Goal: Communication & Community: Participate in discussion

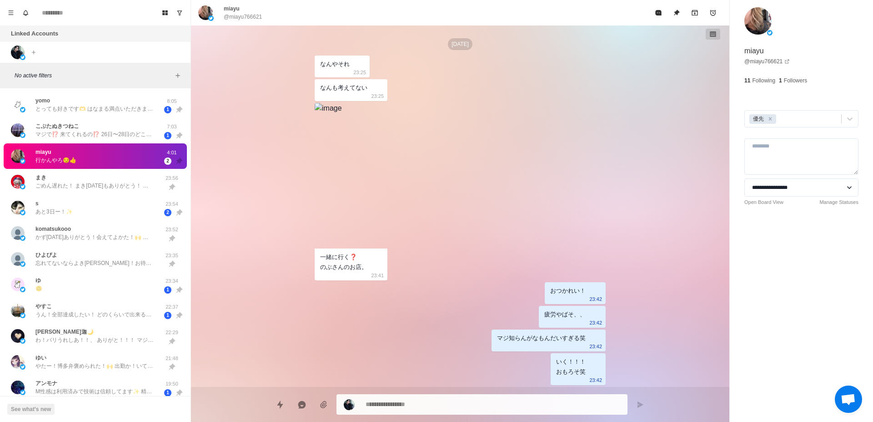
scroll to position [145, 0]
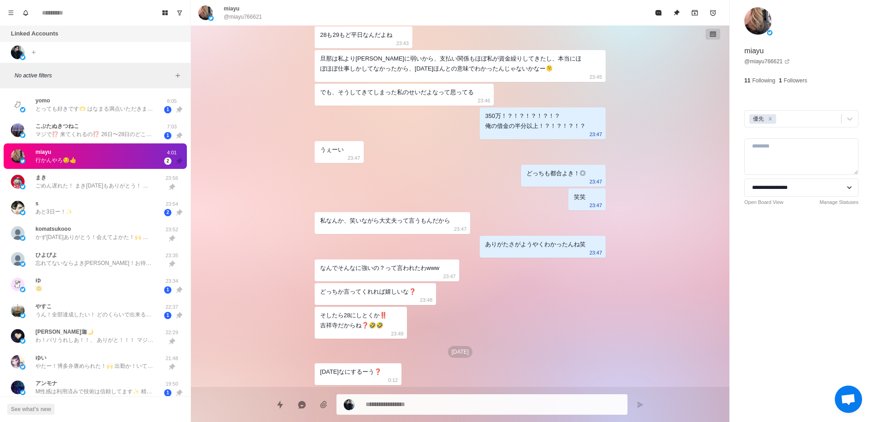
click at [679, 364] on div "[DATE] なんやそれ 23:25 なんも考えてない 23:25 一緒に行く❓ のぶさんのお店。 23:41 おつかれい！ 23:42 疲労やばそ、、 23…" at bounding box center [460, 205] width 538 height 361
click at [850, 399] on span "チャットを開く" at bounding box center [848, 399] width 15 height 13
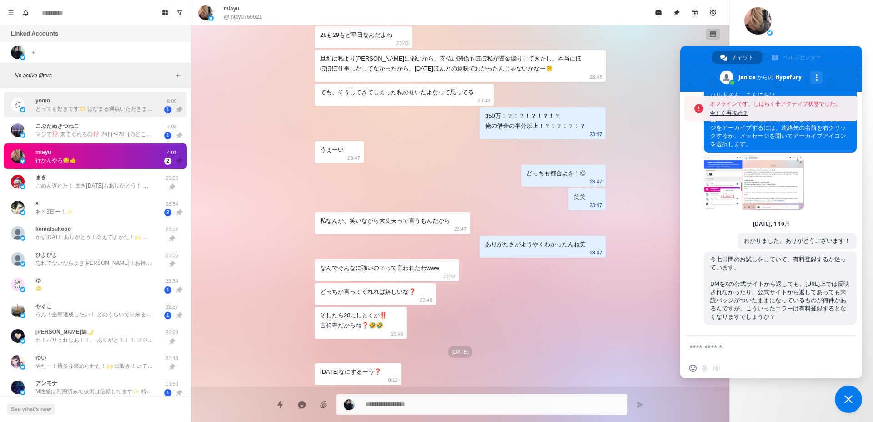
click at [112, 110] on p "とっても好きです🫶 はなまる満点いただきました！思っきし褒めてくれる[PERSON_NAME]とくん優し優し☺️ ん！お休みすることも大事なこと✨️ いっぱい…" at bounding box center [94, 109] width 118 height 8
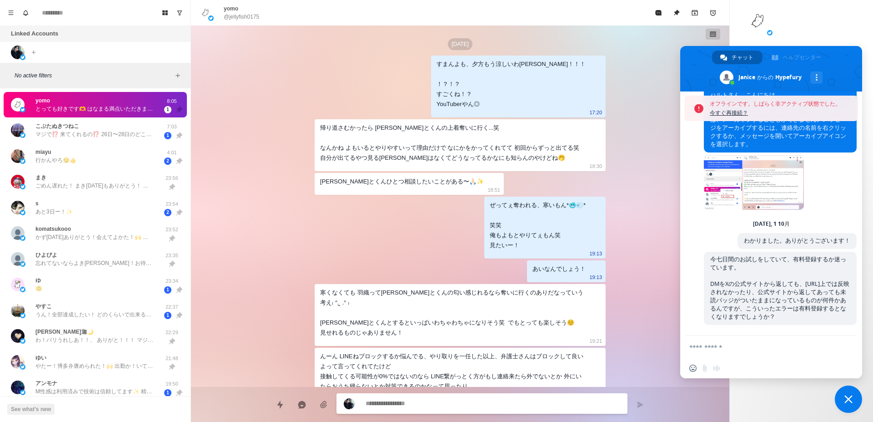
scroll to position [2421, 0]
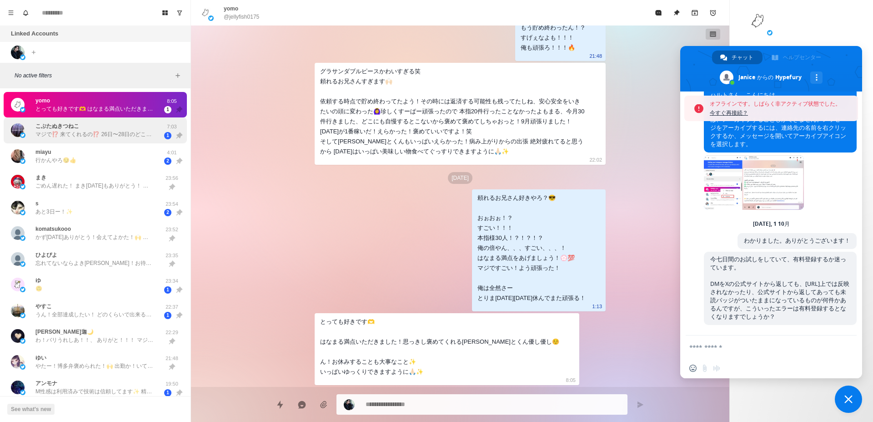
click at [115, 133] on p "マジで⁉️ 来てくれるの⁉️ 26日〜28日のどこかで会えるといいな💗" at bounding box center [94, 134] width 118 height 8
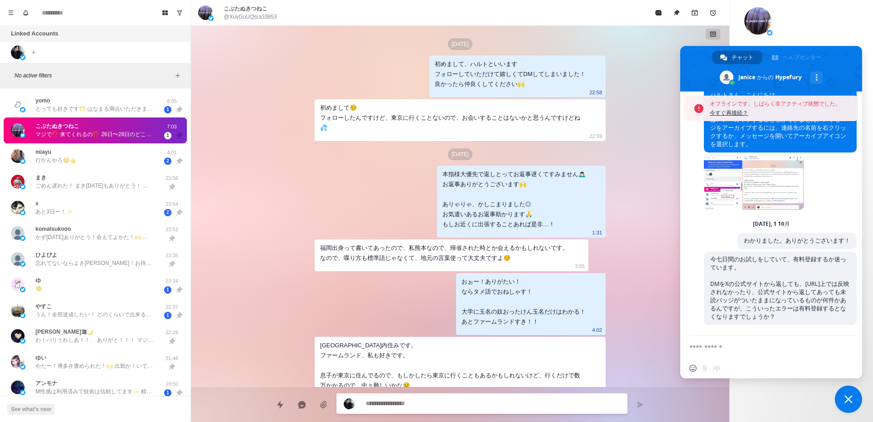
scroll to position [1228, 0]
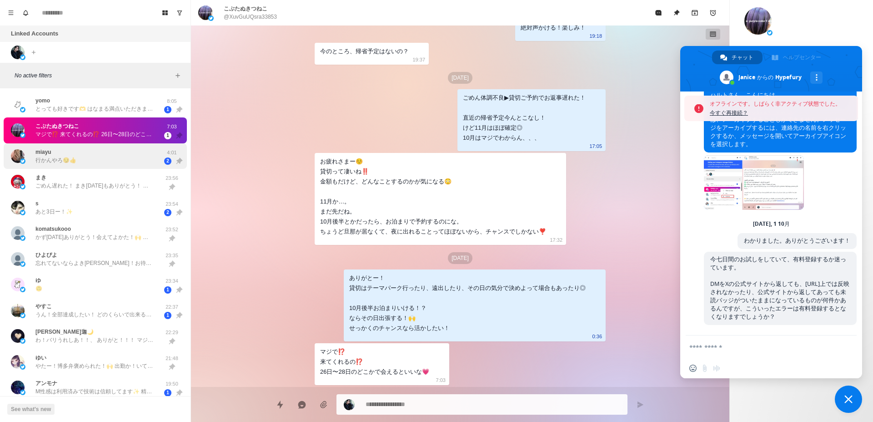
click at [116, 154] on div "miayu 行かんやろ😏👍" at bounding box center [86, 156] width 150 height 19
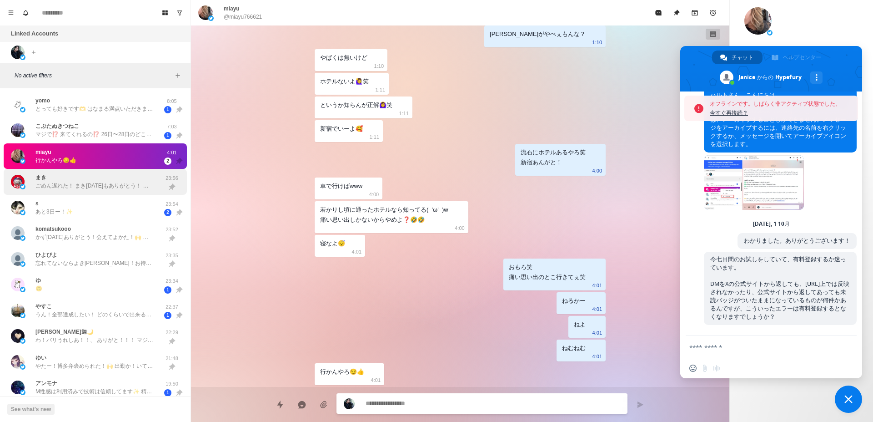
click at [118, 184] on p "ごめん遅れた！ まき[DATE]もありがとう！ また会えてよかった！ おかげさまで？ 2.5次元やけど舞台に興味持ってきた笑 舞台の世界が身近になったのまきの…" at bounding box center [94, 185] width 118 height 8
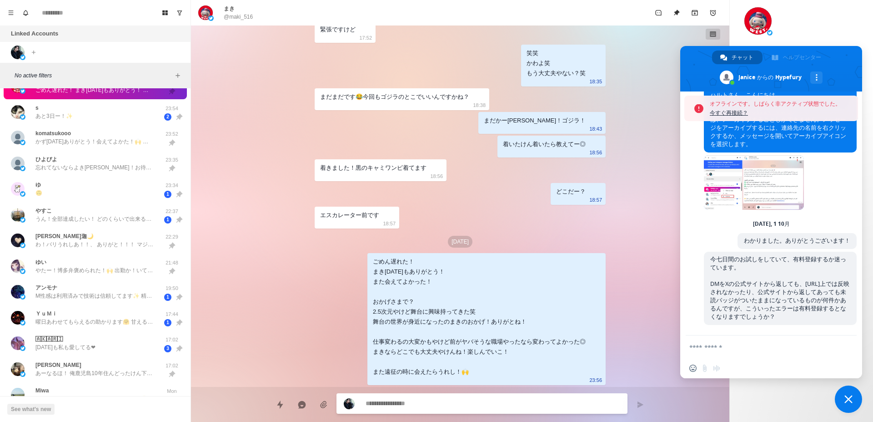
scroll to position [0, 0]
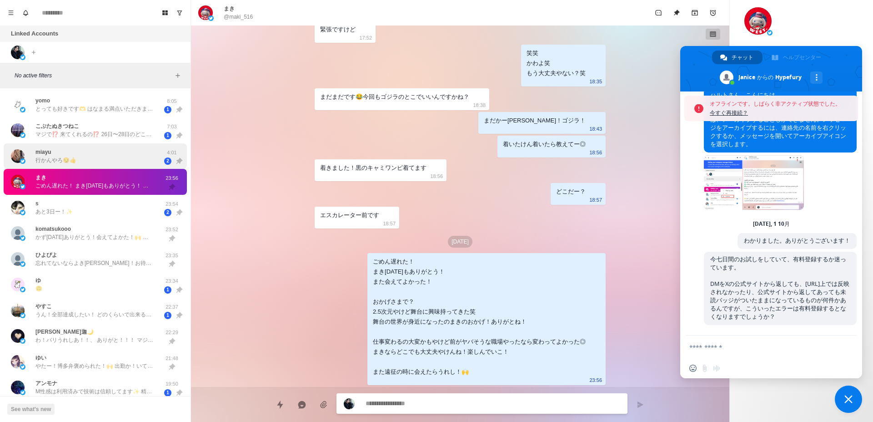
click at [116, 160] on div "miayu 行かんやろ😏👍" at bounding box center [86, 156] width 150 height 19
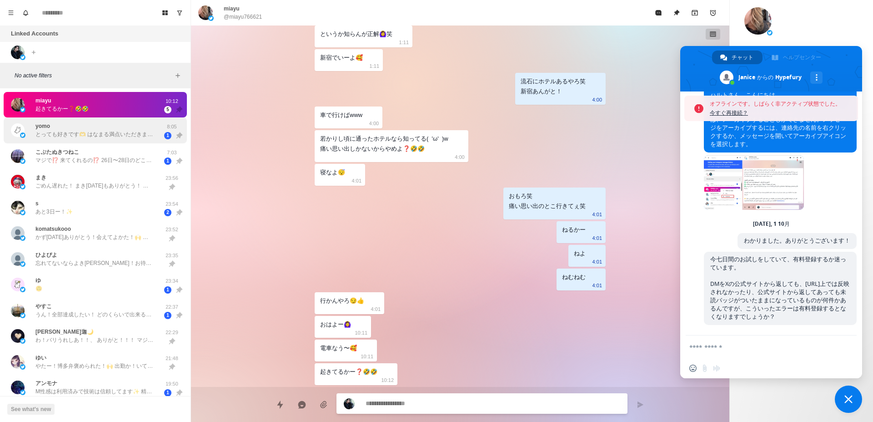
scroll to position [903, 0]
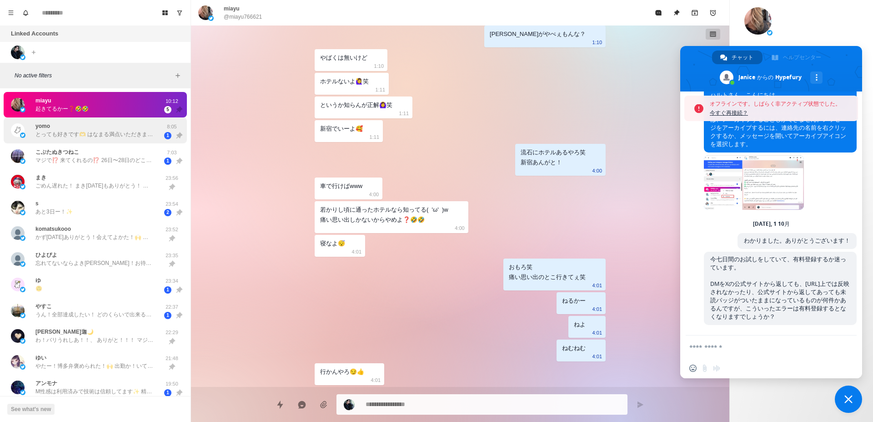
click at [134, 133] on p "とっても好きです🫶 はなまる満点いただきました！思っきし褒めてくれる[PERSON_NAME]とくん優し優し☺️ ん！お休みすることも大事なこと✨️ いっぱい…" at bounding box center [94, 134] width 118 height 8
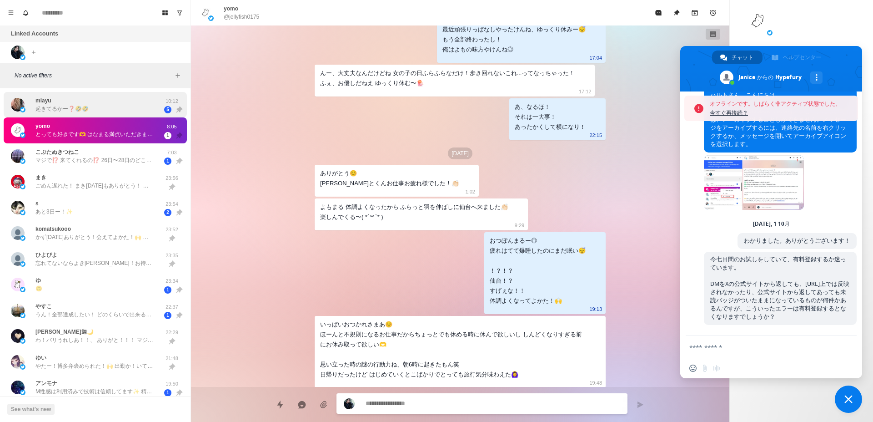
click at [128, 113] on div "miayu 起きてるかー❓🤣🤣" at bounding box center [86, 105] width 150 height 19
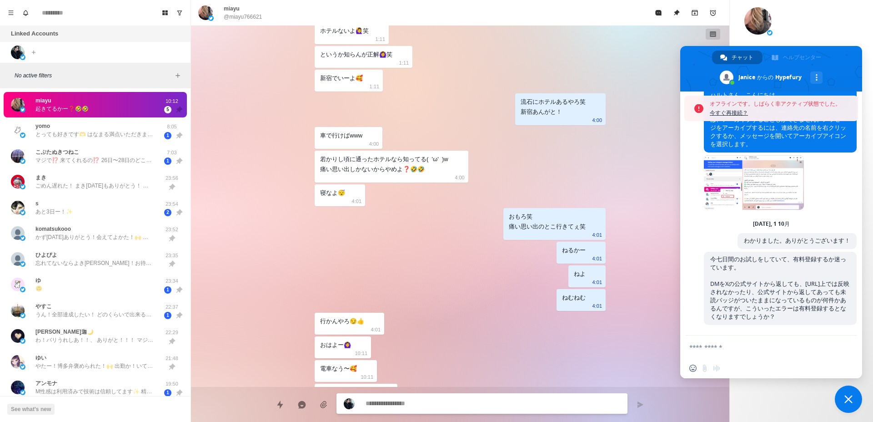
scroll to position [974, 0]
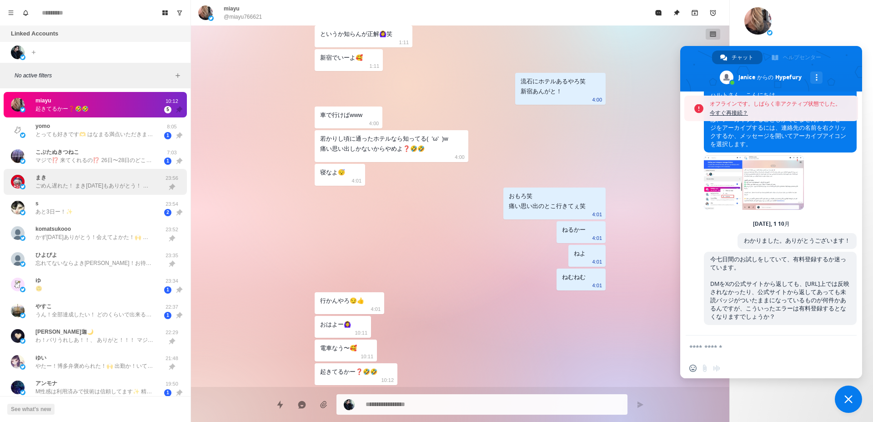
click at [70, 183] on p "ごめん遅れた！ まき[DATE]もありがとう！ また会えてよかった！ おかげさまで？ 2.5次元やけど舞台に興味持ってきた笑 舞台の世界が身近になったのまきの…" at bounding box center [94, 185] width 118 height 8
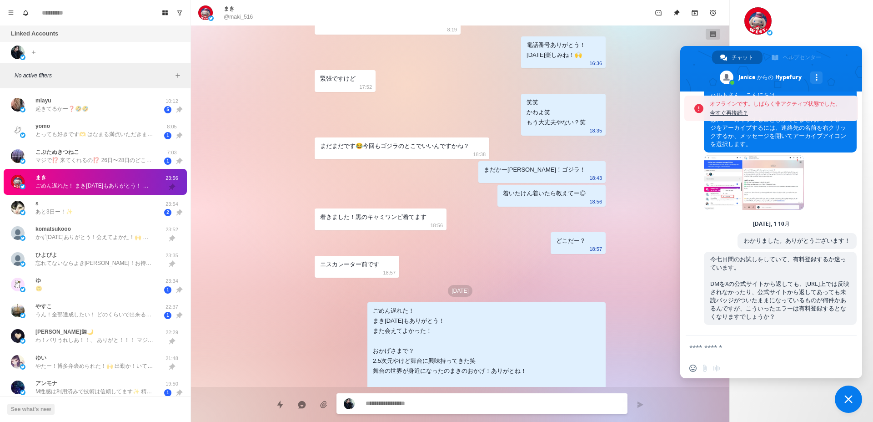
scroll to position [1043, 0]
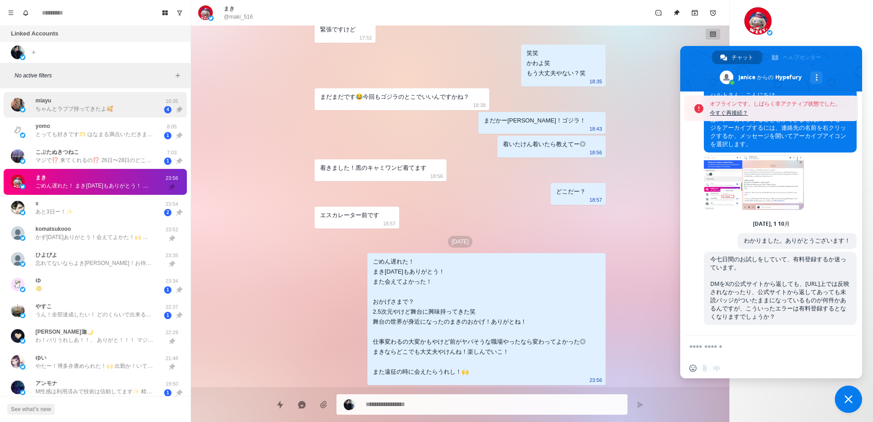
click at [47, 113] on div "miayu ちゃんとラブブ持ってきたよ🥰" at bounding box center [86, 105] width 150 height 19
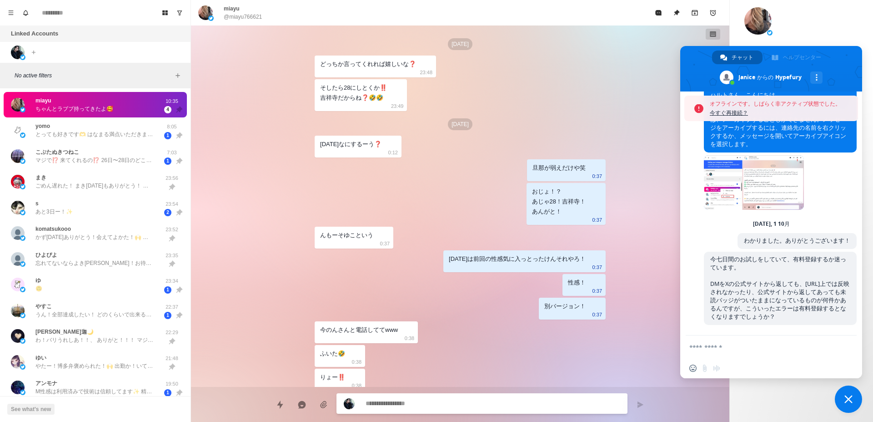
scroll to position [934, 0]
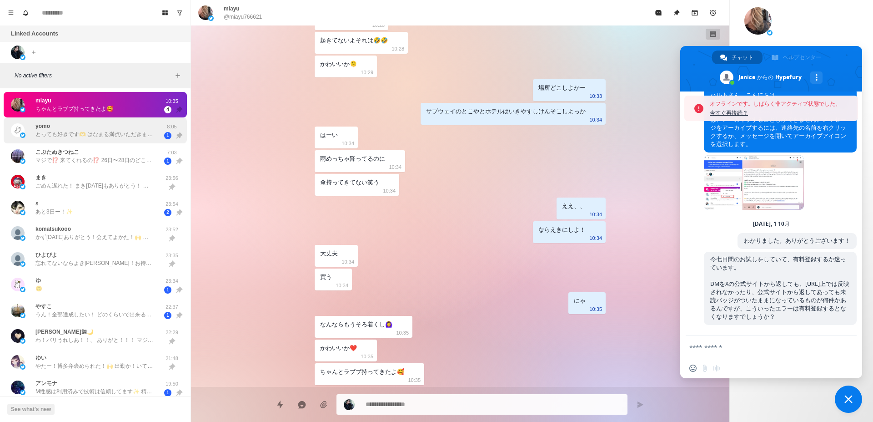
click at [60, 134] on p "とっても好きです🫶 はなまる満点いただきました！思っきし褒めてくれる[PERSON_NAME]とくん優し優し☺️ ん！お休みすることも大事なこと✨️ いっぱい…" at bounding box center [94, 134] width 118 height 8
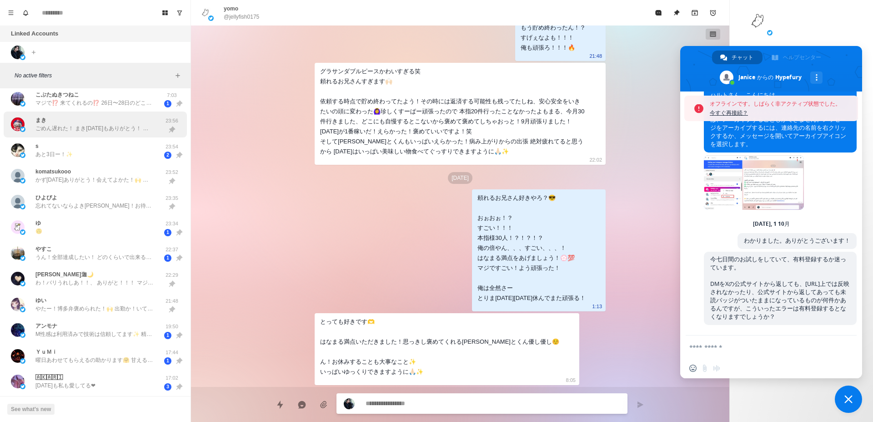
scroll to position [115, 0]
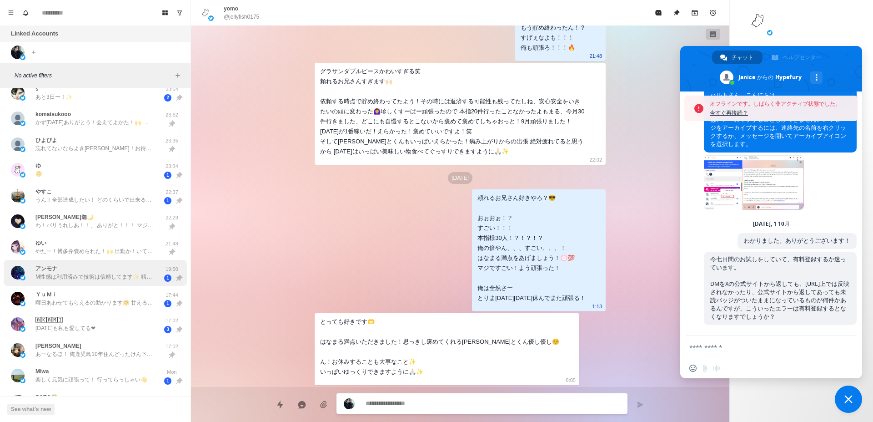
click at [96, 273] on p "M性感は利用済みで技術は信頼してます✨ 精神的に追い込まれるのも、 かなり痕が残る加虐も好みます DMの雰囲気だとおそらく良いキャストさんなんだろうなというの…" at bounding box center [94, 276] width 118 height 8
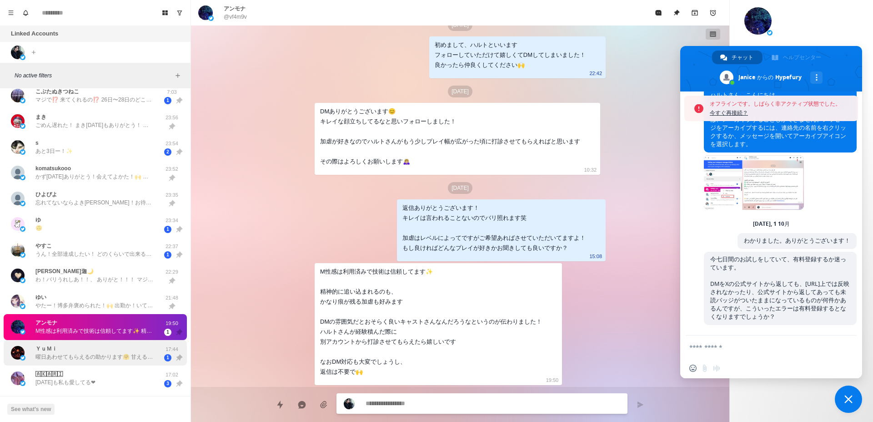
scroll to position [0, 0]
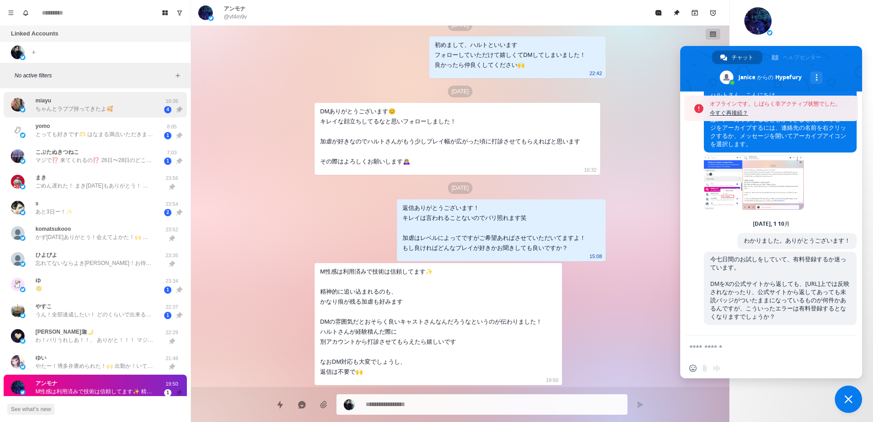
click at [94, 110] on p "ちゃんとラブブ持ってきたよ🥰" at bounding box center [74, 109] width 78 height 8
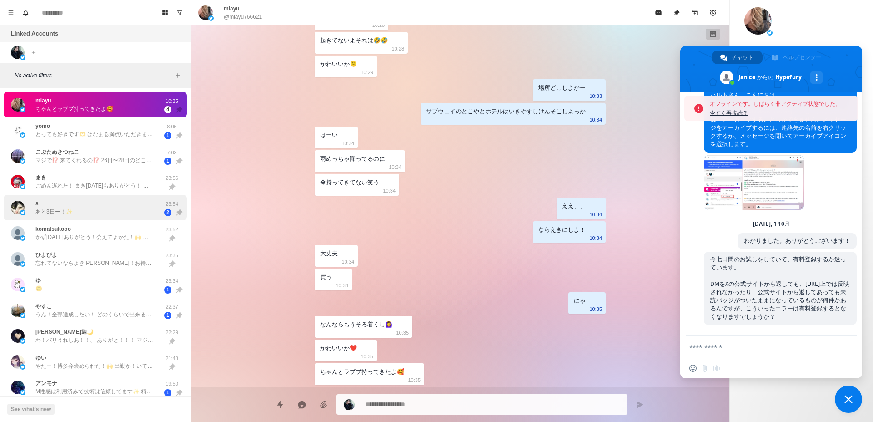
click at [88, 210] on div "s あと3日ー！✨" at bounding box center [86, 207] width 150 height 19
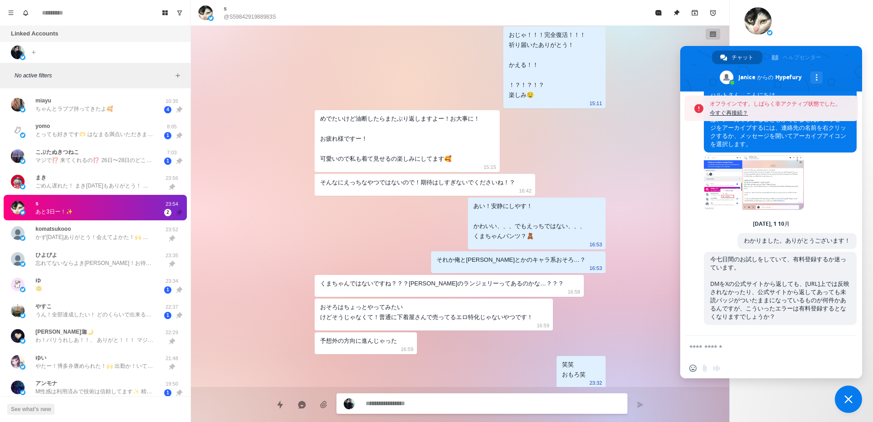
scroll to position [1331, 0]
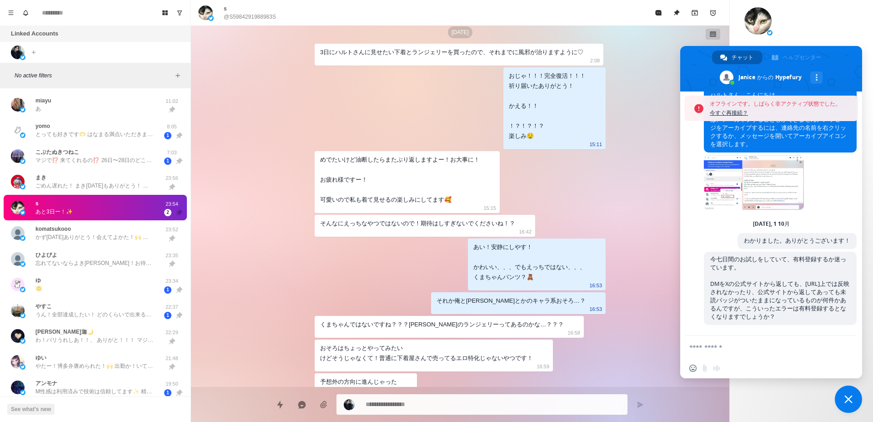
type textarea "*"
